Goal: Transaction & Acquisition: Purchase product/service

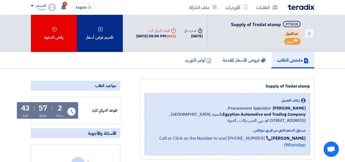
click at [100, 30] on icon at bounding box center [100, 29] width 5 height 5
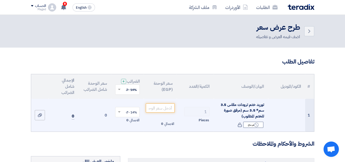
click at [239, 110] on span "توريد ختم ترودات مقاس 3.5 سم* 3.5 سم (مرفق صورة للختم المطلوب)" at bounding box center [243, 110] width 44 height 17
click at [249, 107] on span "توريد ختم ترودات مقاس 3.5 سم* 3.5 سم (مرفق صورة للختم المطلوب)" at bounding box center [243, 110] width 44 height 17
click at [249, 128] on div "Reject غير متاح" at bounding box center [253, 124] width 20 height 6
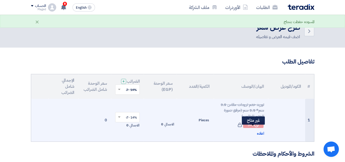
click at [254, 127] on icon "Reject" at bounding box center [256, 124] width 5 height 5
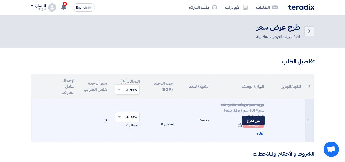
click at [253, 127] on div "Reject غير متاح" at bounding box center [253, 124] width 20 height 6
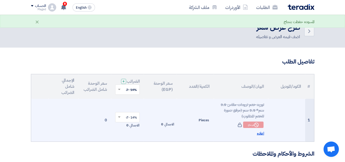
click at [260, 136] on span "اعاده" at bounding box center [260, 133] width 7 height 6
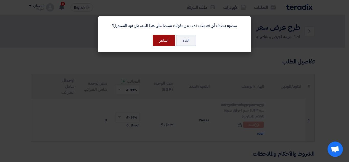
click at [167, 41] on button "استمر" at bounding box center [164, 40] width 22 height 11
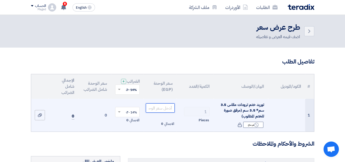
click at [161, 112] on input "number" at bounding box center [160, 107] width 29 height 9
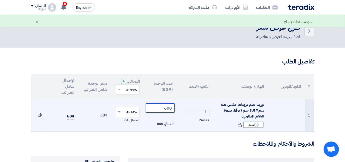
type input "600"
click at [119, 114] on span at bounding box center [118, 112] width 6 height 5
click at [118, 125] on div "14% -VAT" at bounding box center [127, 121] width 24 height 9
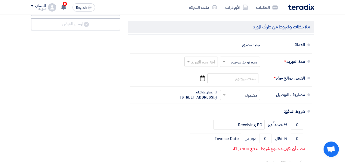
scroll to position [265, 0]
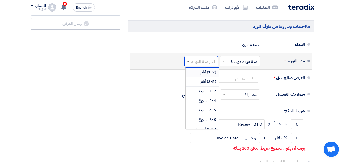
click at [189, 62] on span at bounding box center [188, 61] width 3 height 1
click at [193, 94] on div "1-2 اسبوع" at bounding box center [202, 90] width 33 height 9
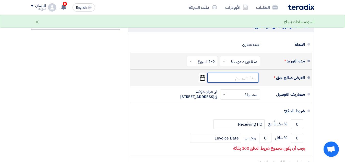
click at [214, 82] on input at bounding box center [232, 78] width 51 height 10
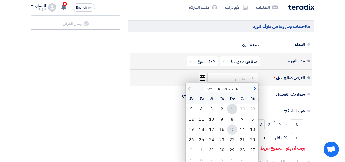
click at [230, 133] on div "15" at bounding box center [232, 129] width 10 height 10
type input "[DATE]"
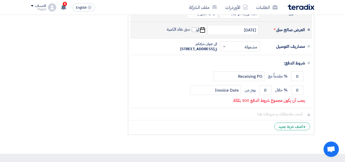
scroll to position [315, 0]
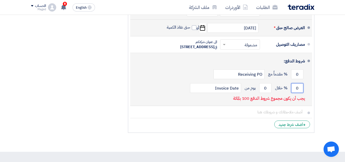
click at [295, 93] on input "0" at bounding box center [297, 88] width 12 height 10
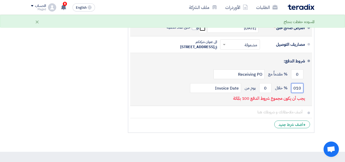
scroll to position [0, 0]
type input "0"
type input "100"
click at [264, 93] on input "0" at bounding box center [265, 88] width 12 height 10
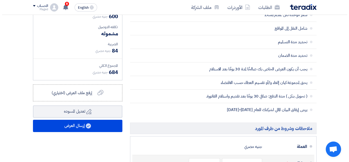
scroll to position [164, 0]
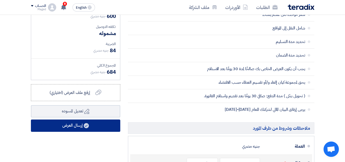
type input "30"
click at [85, 128] on use at bounding box center [86, 125] width 5 height 5
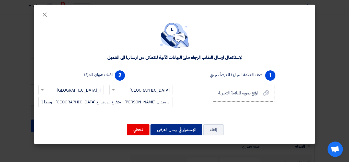
click at [168, 129] on button "الإستمرار في ارسال العرض" at bounding box center [176, 129] width 52 height 11
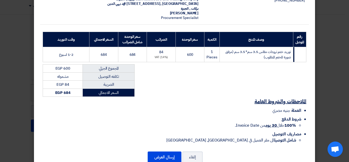
scroll to position [64, 0]
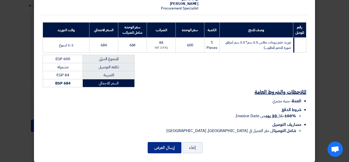
click at [166, 142] on button "إرسال العرض" at bounding box center [165, 147] width 34 height 11
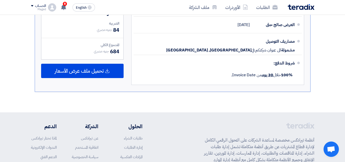
scroll to position [261, 0]
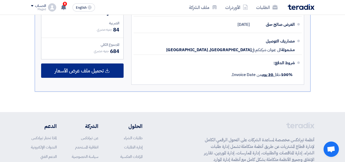
click at [106, 70] on icon at bounding box center [107, 70] width 5 height 5
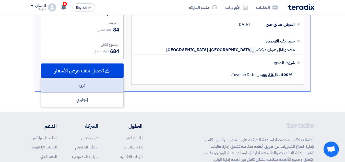
click at [106, 83] on div "عربي" at bounding box center [82, 85] width 82 height 15
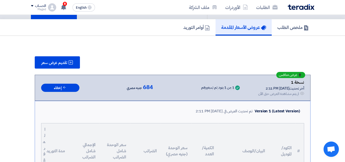
scroll to position [0, 0]
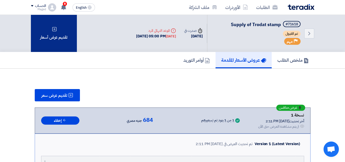
click at [55, 36] on div "تقديم عرض أسعار" at bounding box center [54, 33] width 46 height 37
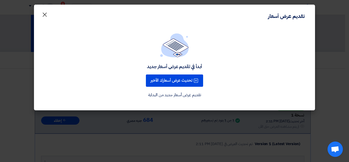
click at [44, 14] on span "×" at bounding box center [45, 14] width 6 height 15
